Goal: Information Seeking & Learning: Learn about a topic

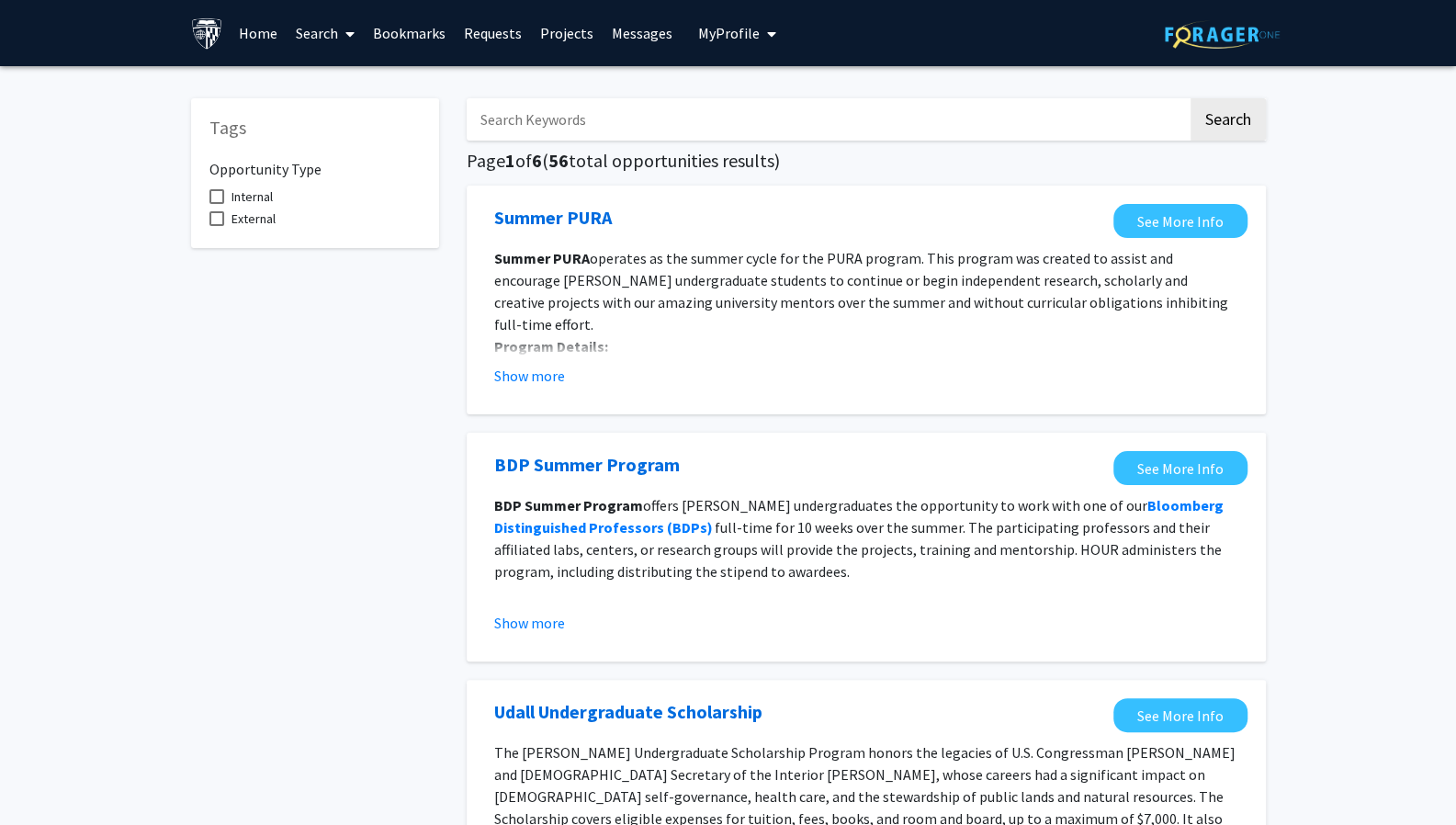
click at [333, 25] on link "Search" at bounding box center [325, 33] width 77 height 64
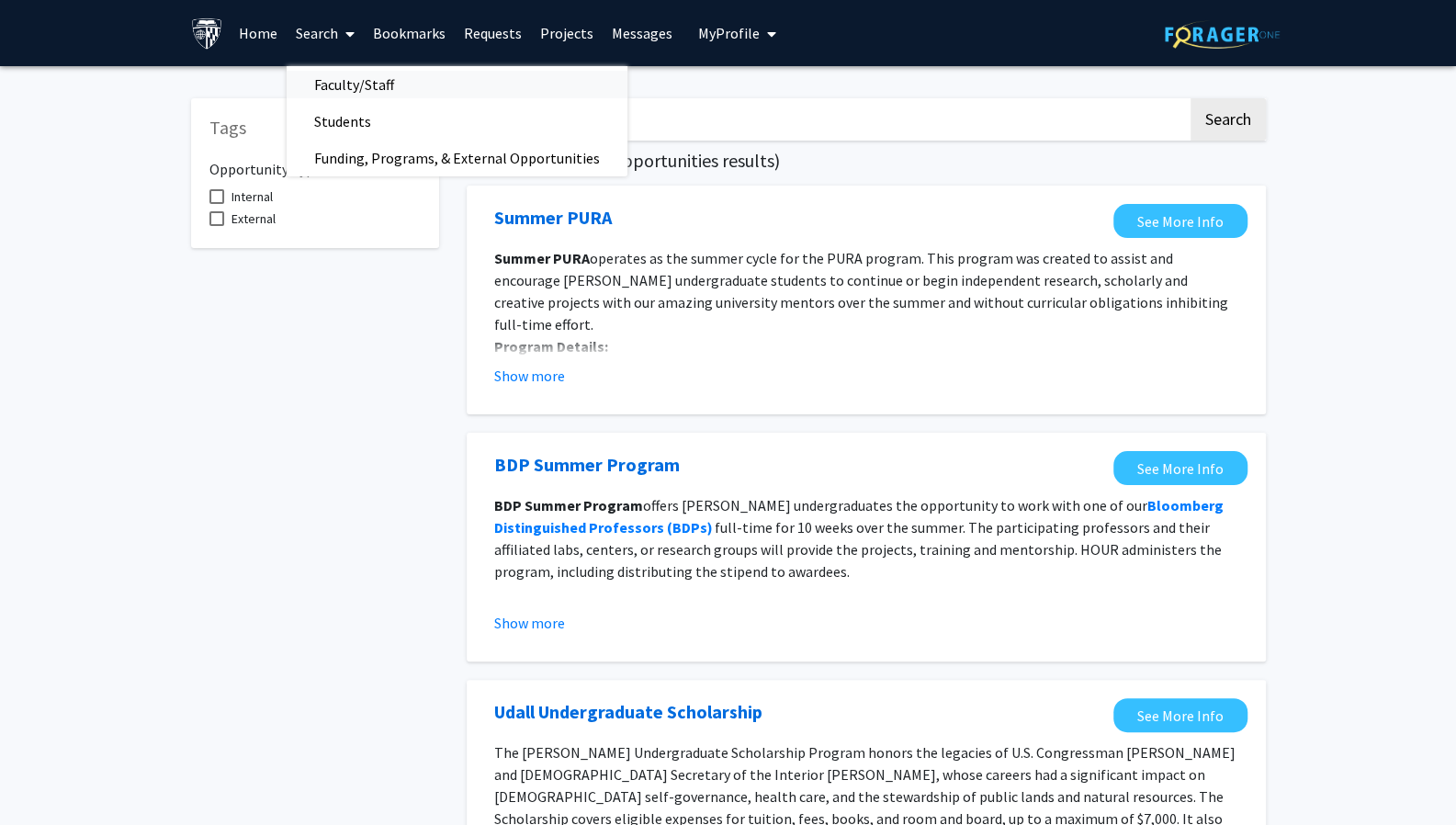
click at [343, 84] on span "Faculty/Staff" at bounding box center [354, 85] width 135 height 37
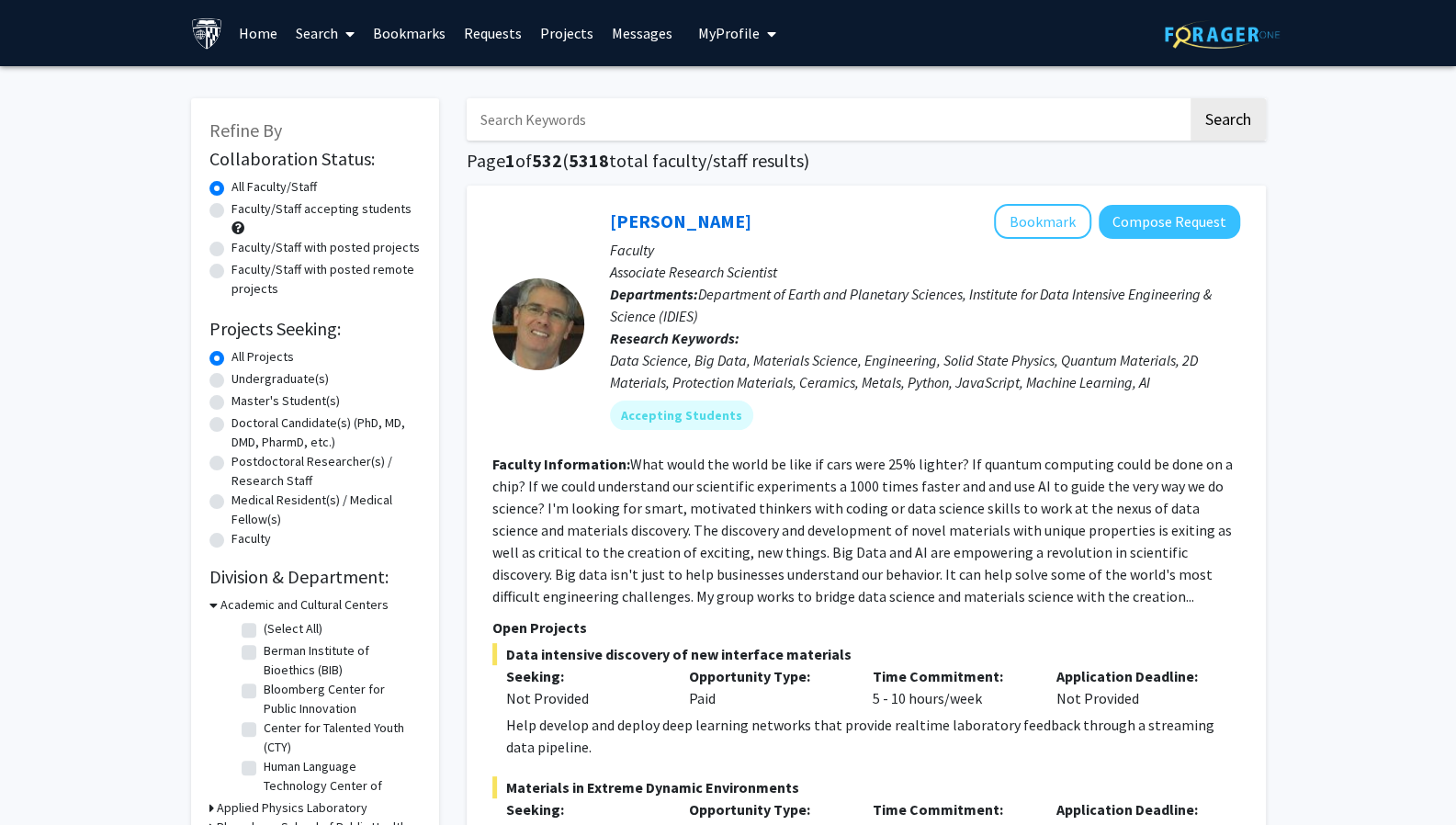
click at [288, 401] on label "Master's Student(s)" at bounding box center [285, 401] width 108 height 20
click at [244, 401] on input "Master's Student(s)" at bounding box center [237, 397] width 12 height 12
radio input "true"
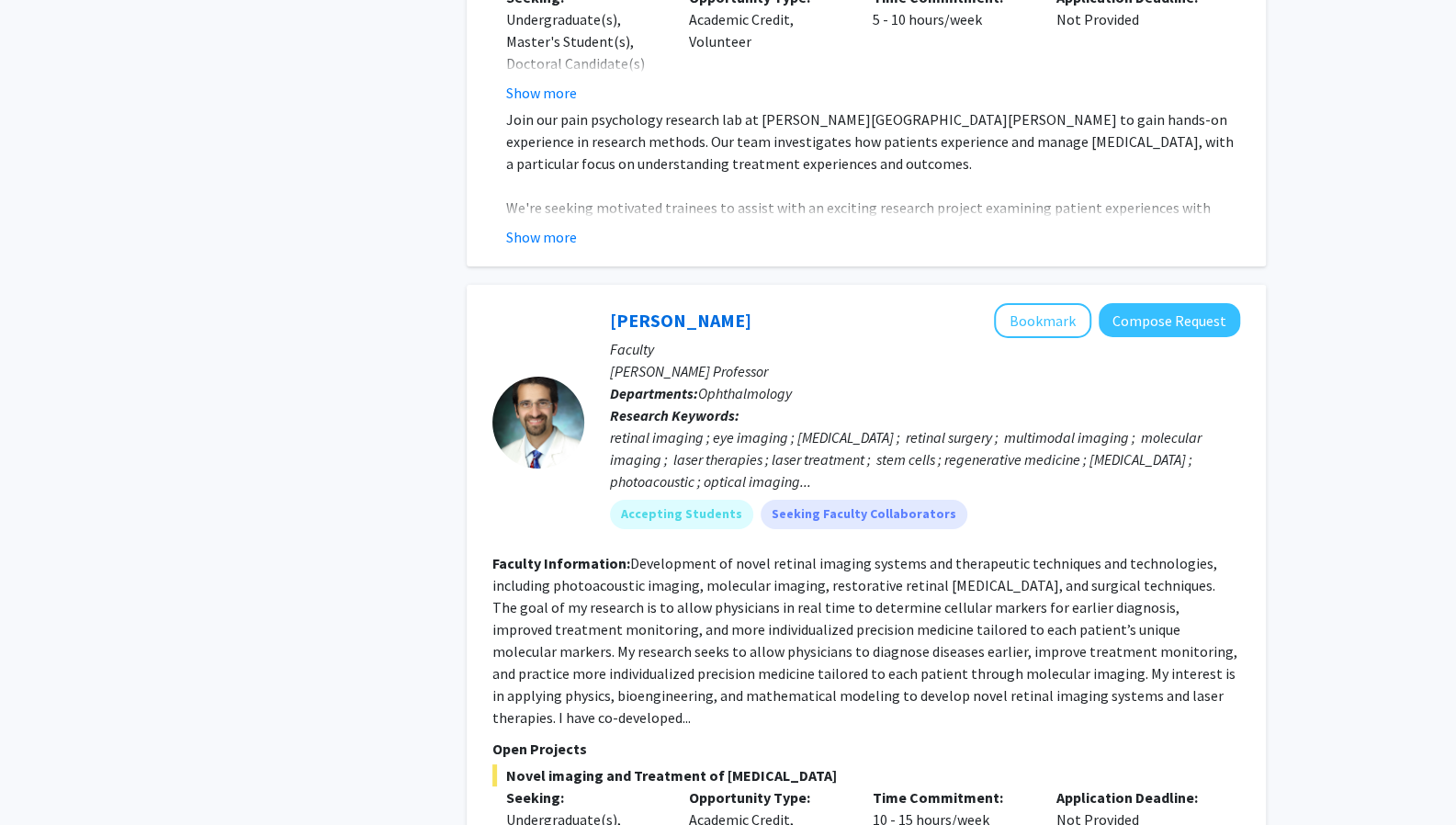
scroll to position [8697, 0]
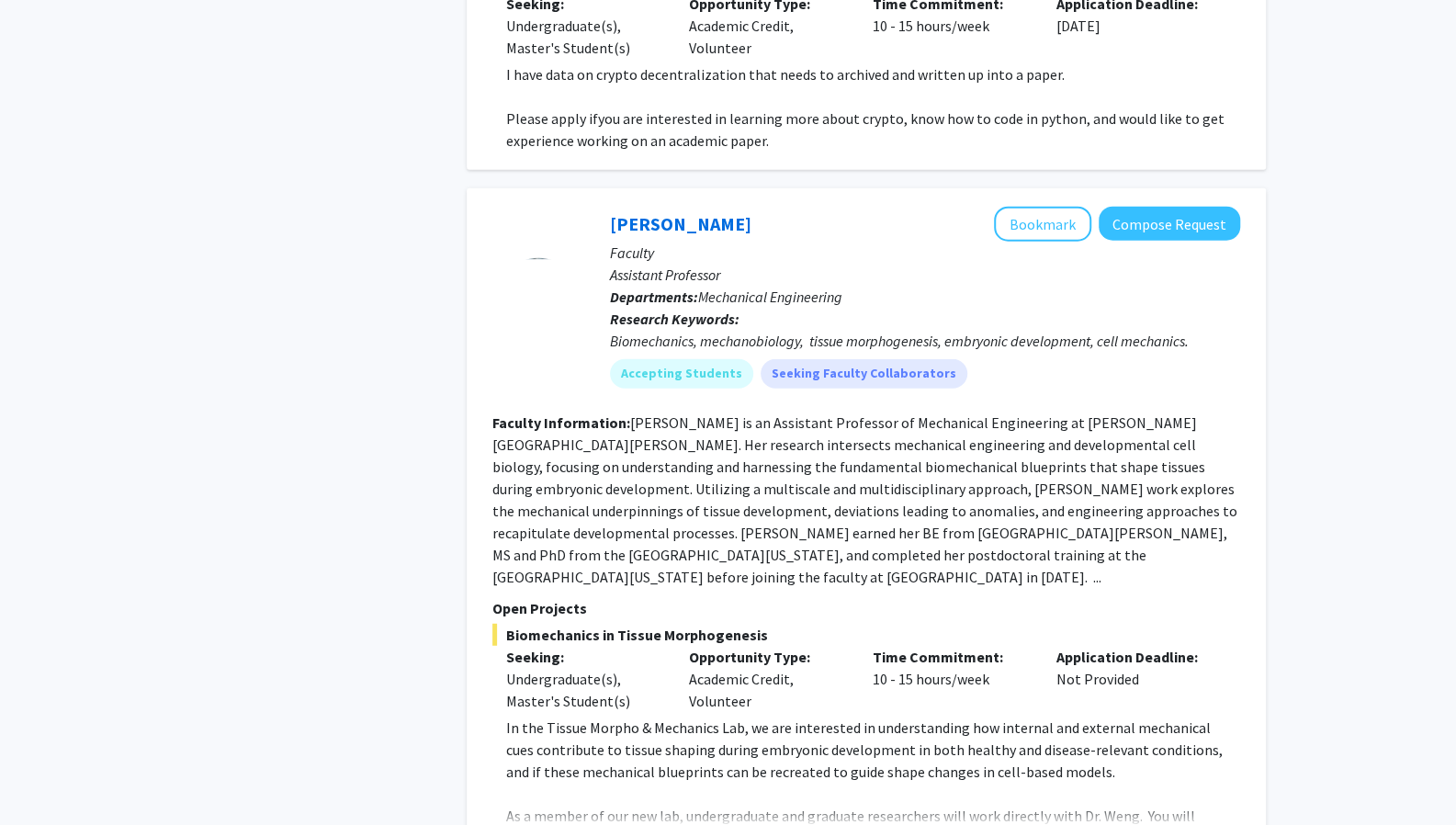
scroll to position [2969, 0]
